Goal: Task Accomplishment & Management: Manage account settings

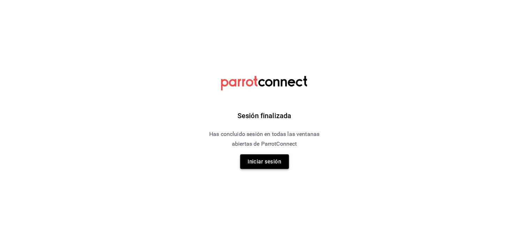
click at [255, 158] on button "Iniciar sesión" at bounding box center [264, 162] width 49 height 15
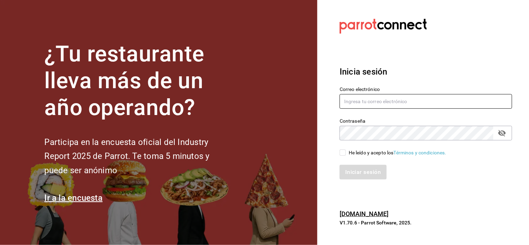
click at [403, 99] on input "text" at bounding box center [426, 101] width 173 height 15
type input "[EMAIL_ADDRESS][DOMAIN_NAME]"
click at [338, 153] on div "He leído y acepto los Términos y condiciones." at bounding box center [421, 149] width 181 height 16
click at [345, 154] on input "He leído y acepto los Términos y condiciones." at bounding box center [343, 153] width 6 height 6
checkbox input "true"
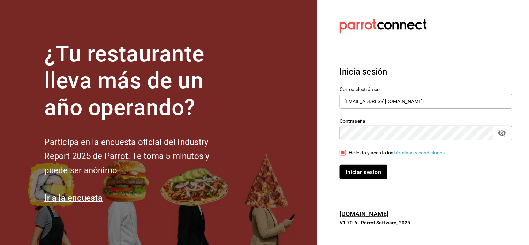
click at [355, 167] on button "Iniciar sesión" at bounding box center [363, 172] width 47 height 15
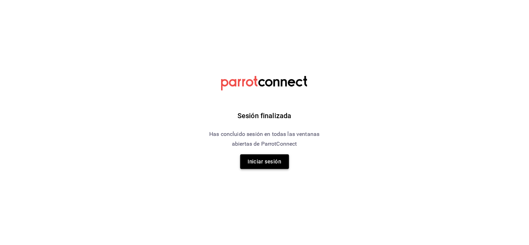
click at [264, 165] on button "Iniciar sesión" at bounding box center [264, 162] width 49 height 15
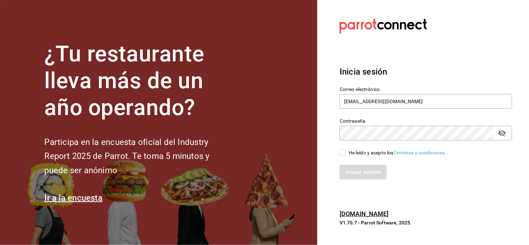
click at [343, 152] on input "He leído y acepto los Términos y condiciones." at bounding box center [343, 153] width 6 height 6
checkbox input "true"
click at [353, 166] on button "Iniciar sesión" at bounding box center [363, 172] width 47 height 15
